Goal: Navigation & Orientation: Find specific page/section

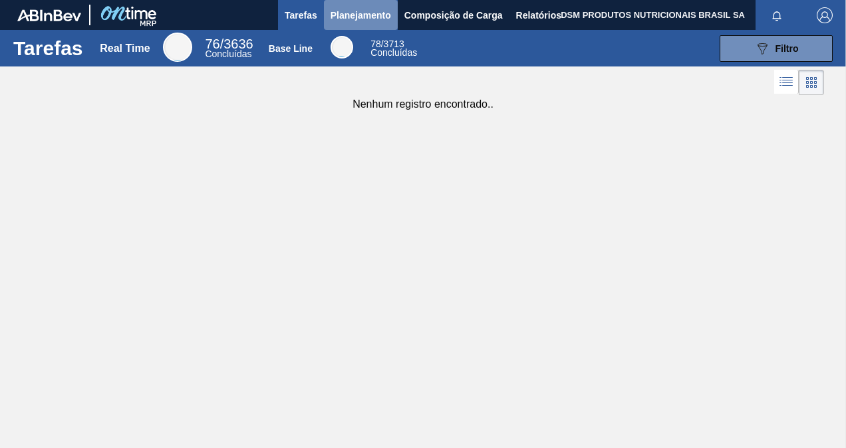
click at [352, 16] on span "Planejamento" at bounding box center [361, 15] width 61 height 16
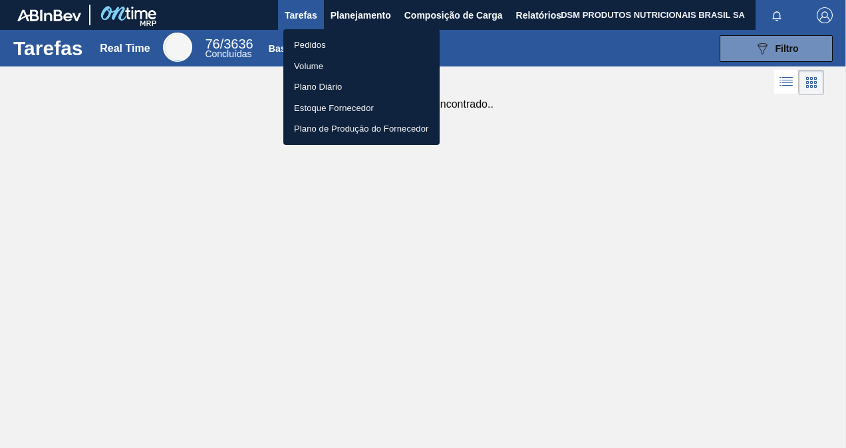
click at [301, 12] on div at bounding box center [423, 224] width 846 height 448
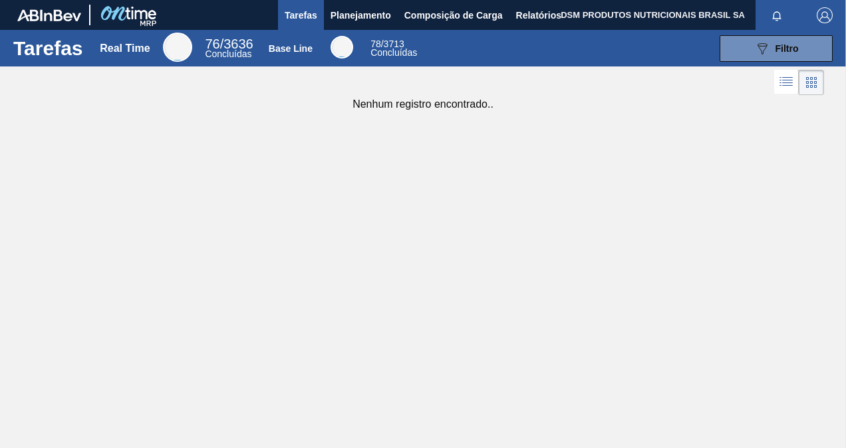
click at [299, 16] on span "Tarefas" at bounding box center [301, 15] width 33 height 16
click at [452, 11] on span "Composição de Carga" at bounding box center [453, 15] width 98 height 16
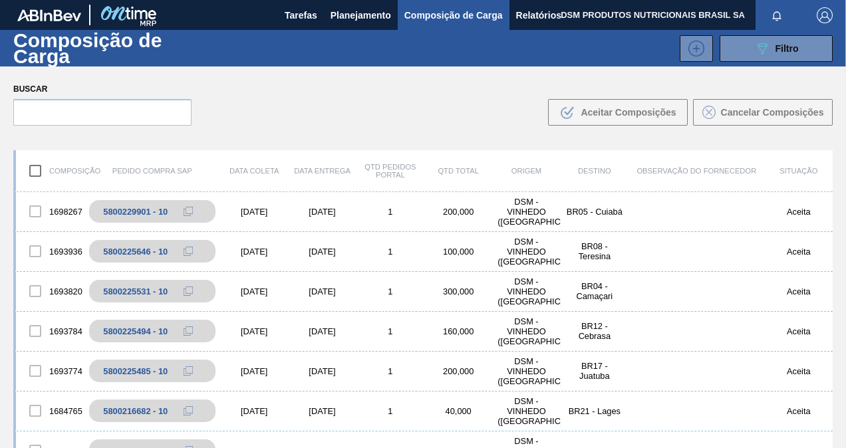
click at [652, 11] on span "DSM PRODUTOS NUTRICIONAIS BRASIL SA" at bounding box center [653, 15] width 184 height 30
click at [689, 15] on span "DSM PRODUTOS NUTRICIONAIS BRASIL SA" at bounding box center [653, 15] width 184 height 30
click at [732, 10] on span "DSM PRODUTOS NUTRICIONAIS BRASIL SA" at bounding box center [653, 15] width 184 height 30
click at [821, 7] on img "button" at bounding box center [825, 15] width 16 height 16
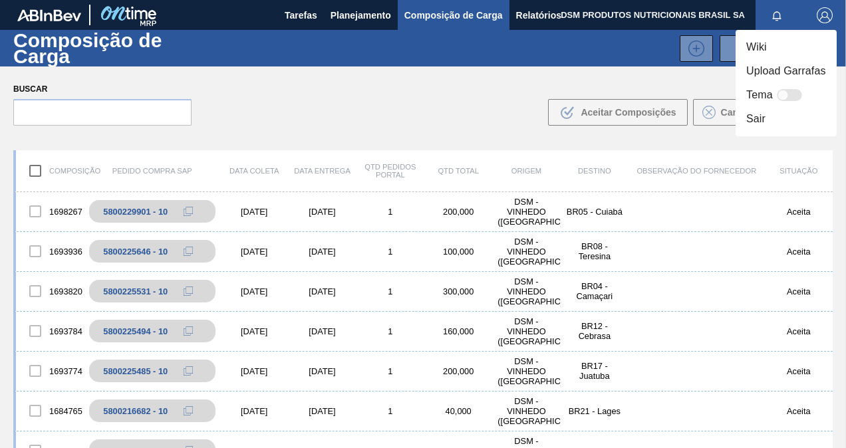
drag, startPoint x: 583, startPoint y: 17, endPoint x: 504, endPoint y: 16, distance: 79.2
click at [568, 16] on div at bounding box center [423, 224] width 846 height 448
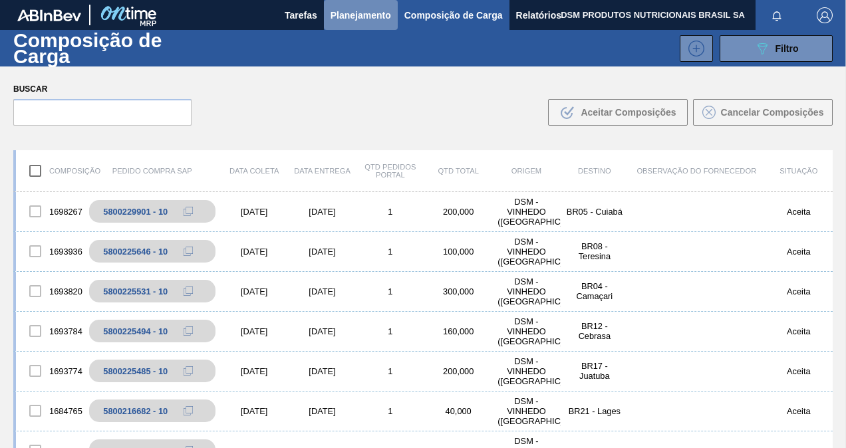
click at [353, 11] on span "Planejamento" at bounding box center [361, 15] width 61 height 16
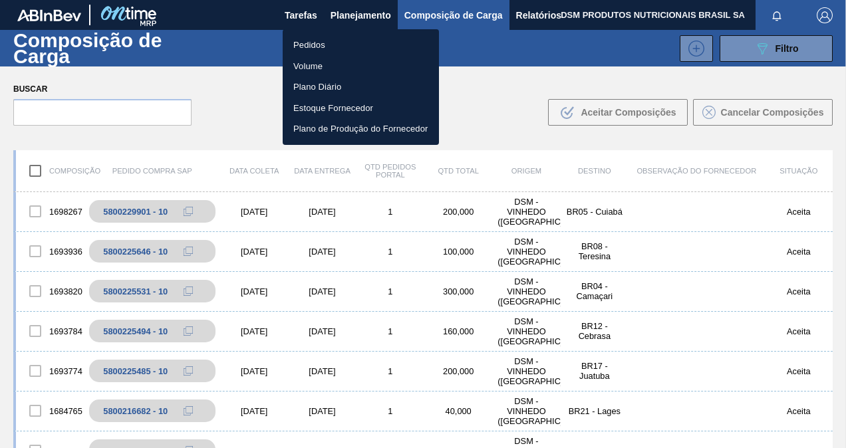
click at [297, 11] on div at bounding box center [423, 224] width 846 height 448
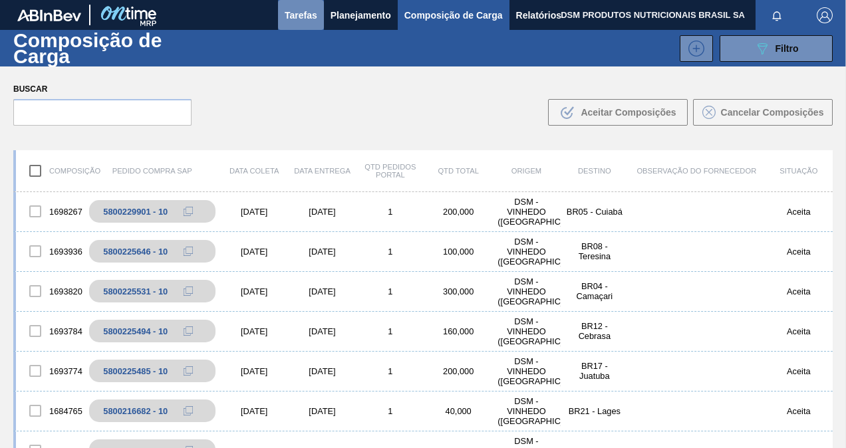
click at [303, 15] on span "Tarefas" at bounding box center [301, 15] width 33 height 16
